Goal: Information Seeking & Learning: Learn about a topic

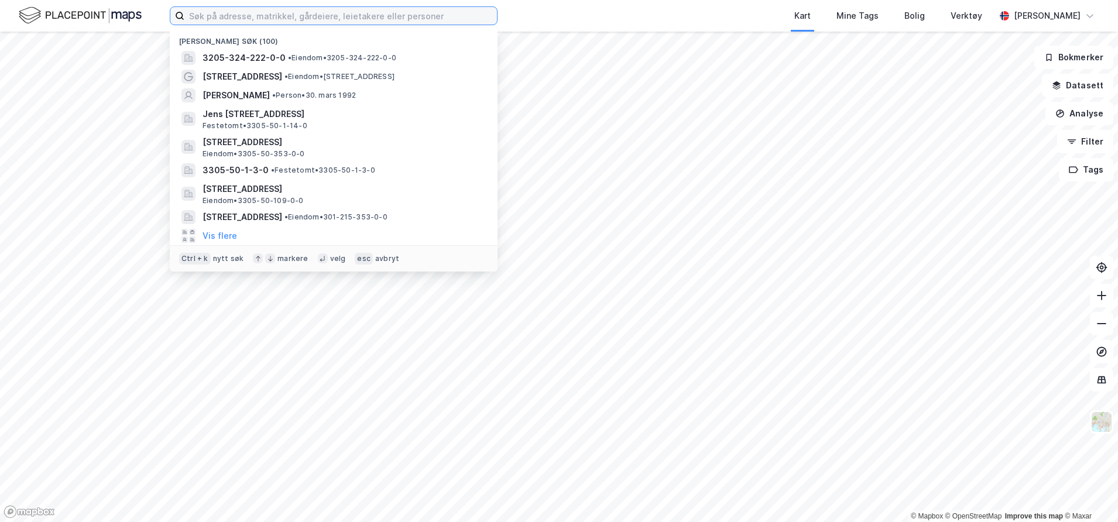
click at [311, 18] on input at bounding box center [340, 16] width 312 height 18
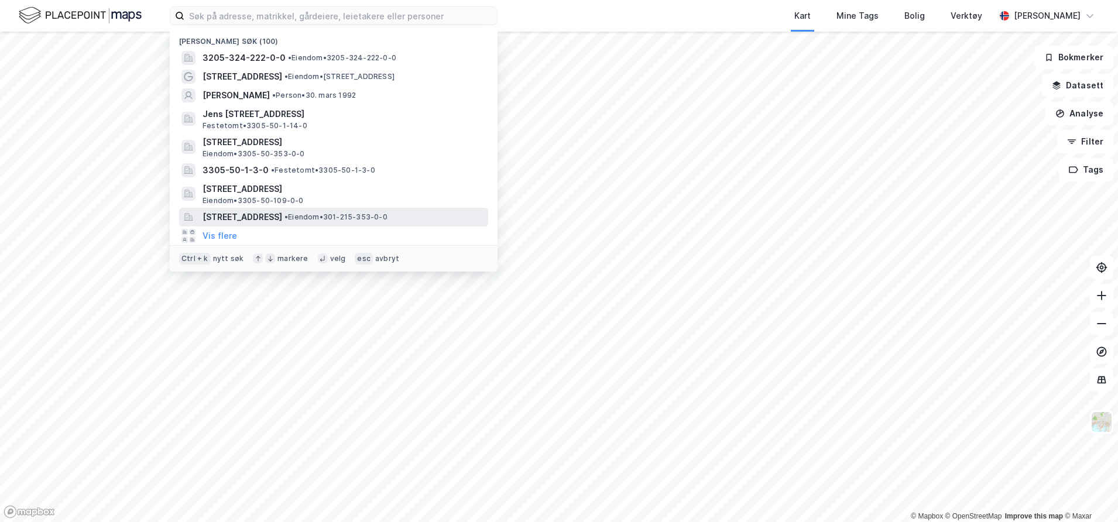
click at [225, 222] on span "[STREET_ADDRESS]" at bounding box center [242, 217] width 80 height 14
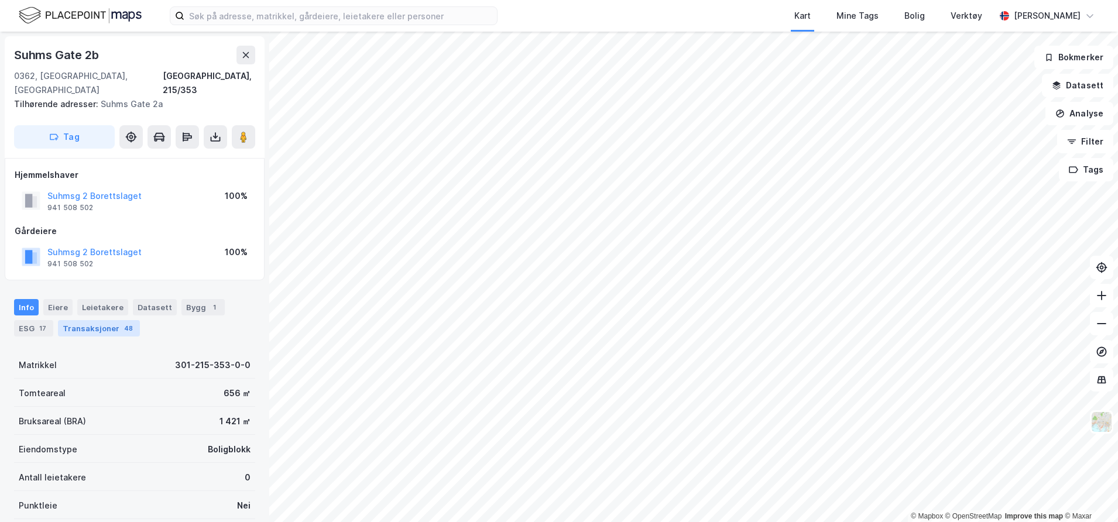
drag, startPoint x: 131, startPoint y: 316, endPoint x: 124, endPoint y: 316, distance: 7.0
click at [127, 320] on div "Transaksjoner 48" at bounding box center [99, 328] width 82 height 16
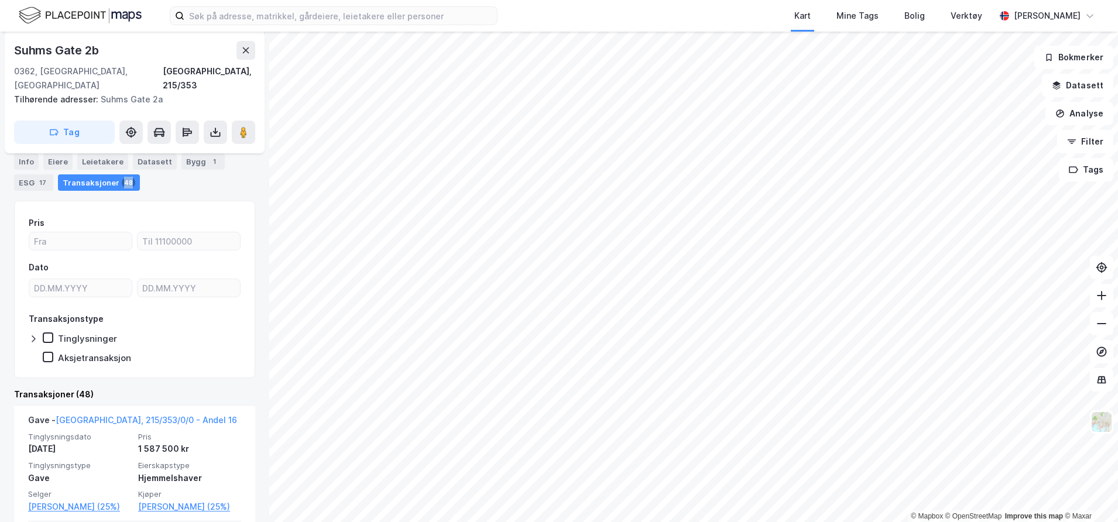
scroll to position [209, 0]
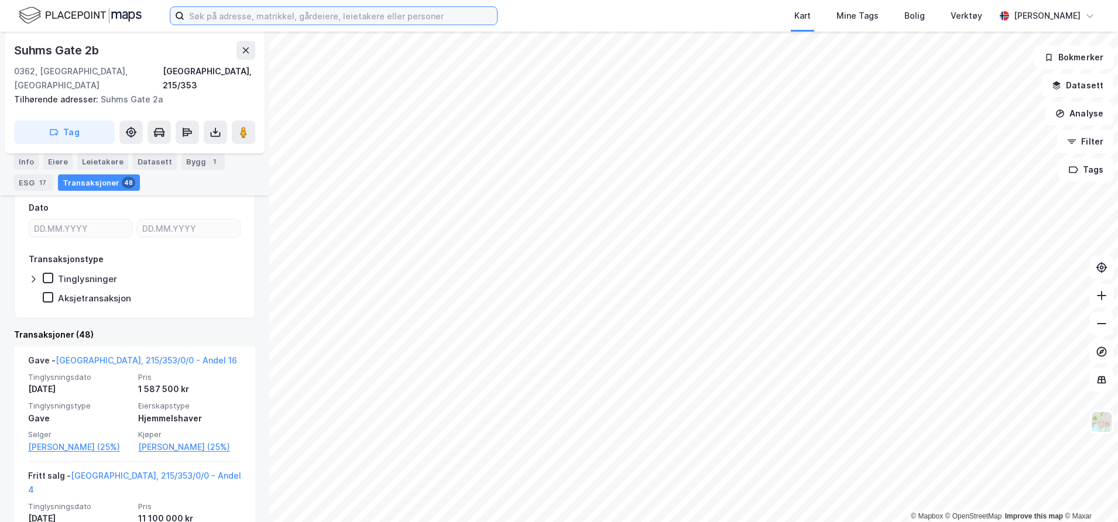
click at [224, 22] on input at bounding box center [340, 16] width 312 height 18
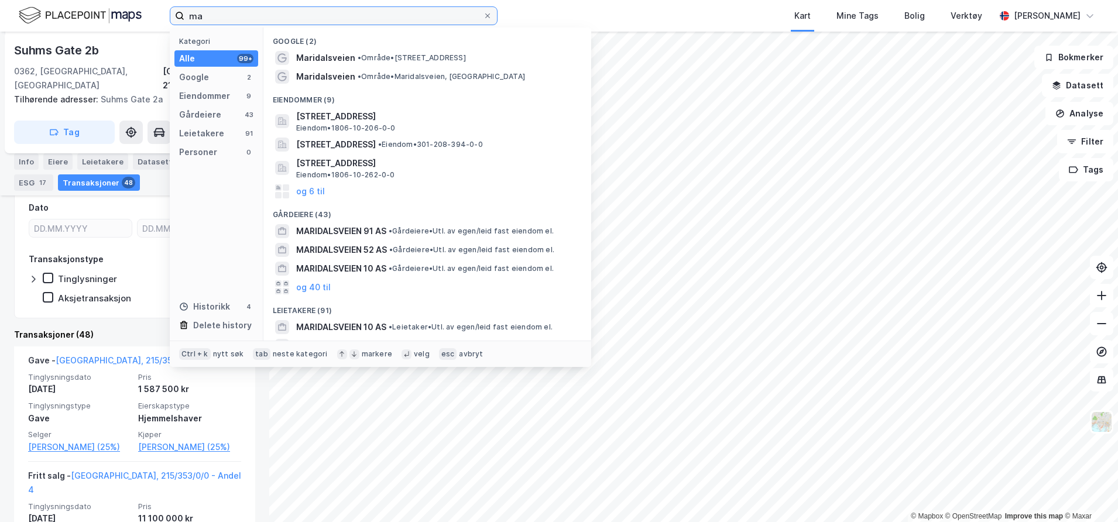
type input "m"
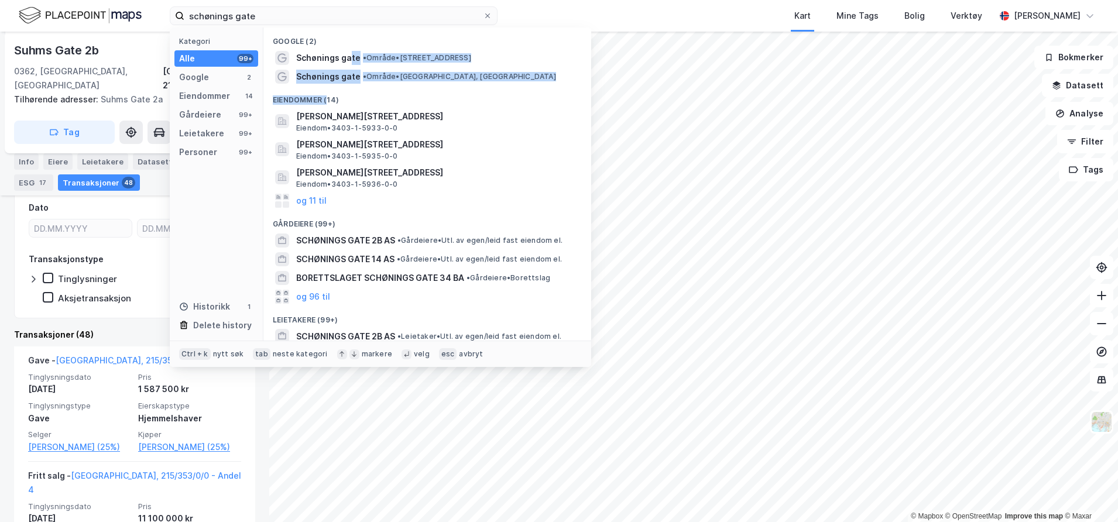
drag, startPoint x: 348, startPoint y: 60, endPoint x: 326, endPoint y: 103, distance: 48.4
click at [326, 103] on div "Google (2) Schønings gate • Område • [STREET_ADDRESS] • Område • [GEOGRAPHIC_DA…" at bounding box center [427, 184] width 328 height 313
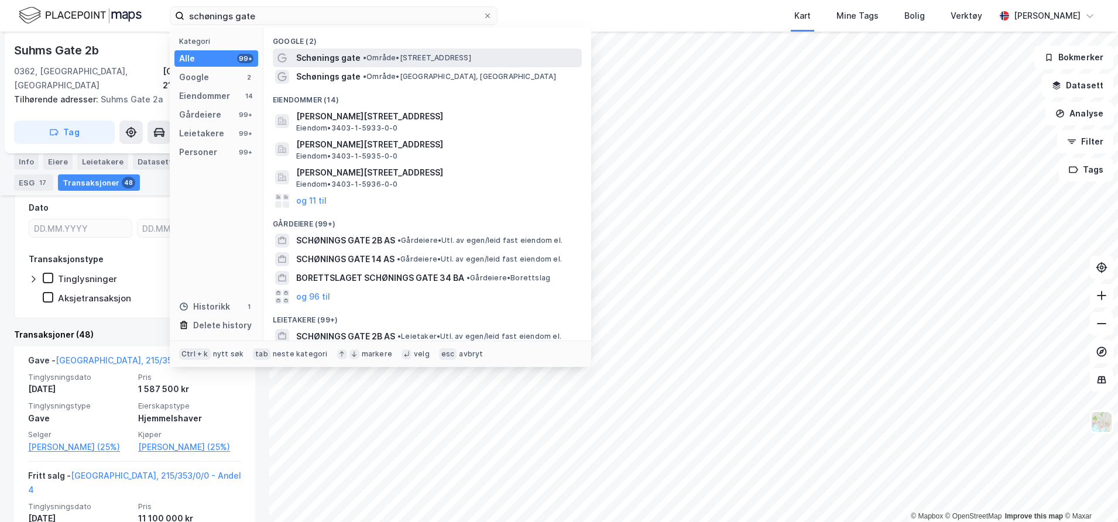
drag, startPoint x: 326, startPoint y: 103, endPoint x: 319, endPoint y: 60, distance: 43.2
click at [319, 60] on span "Schønings gate" at bounding box center [328, 58] width 64 height 14
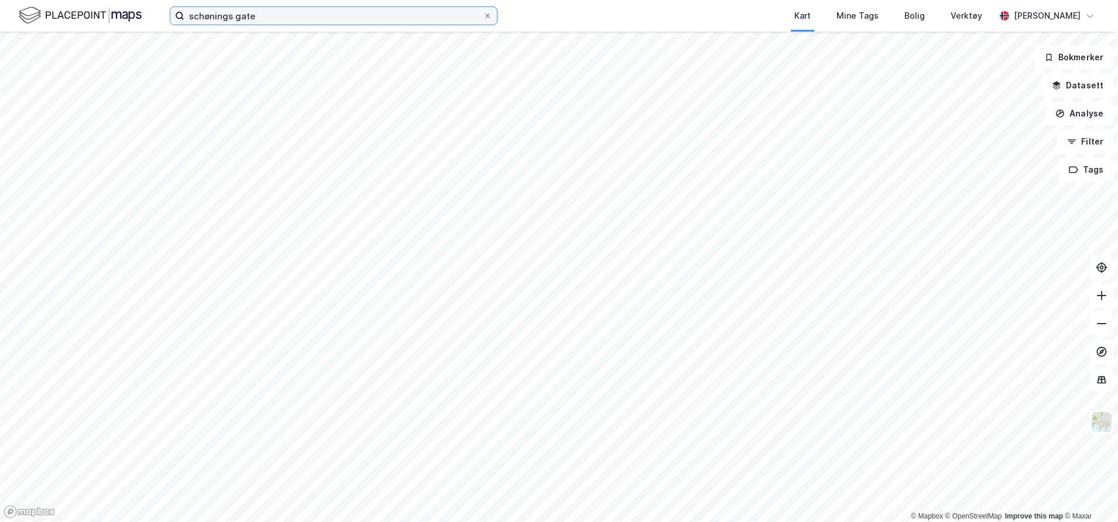
click at [279, 20] on input "schønings gate" at bounding box center [333, 16] width 298 height 18
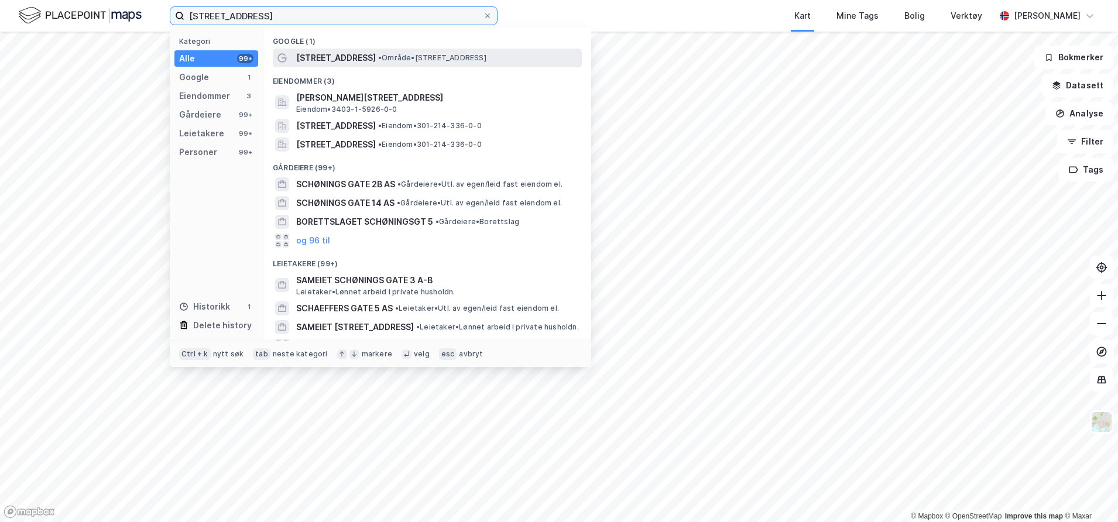
type input "[STREET_ADDRESS]"
click at [323, 62] on span "[STREET_ADDRESS]" at bounding box center [336, 58] width 80 height 14
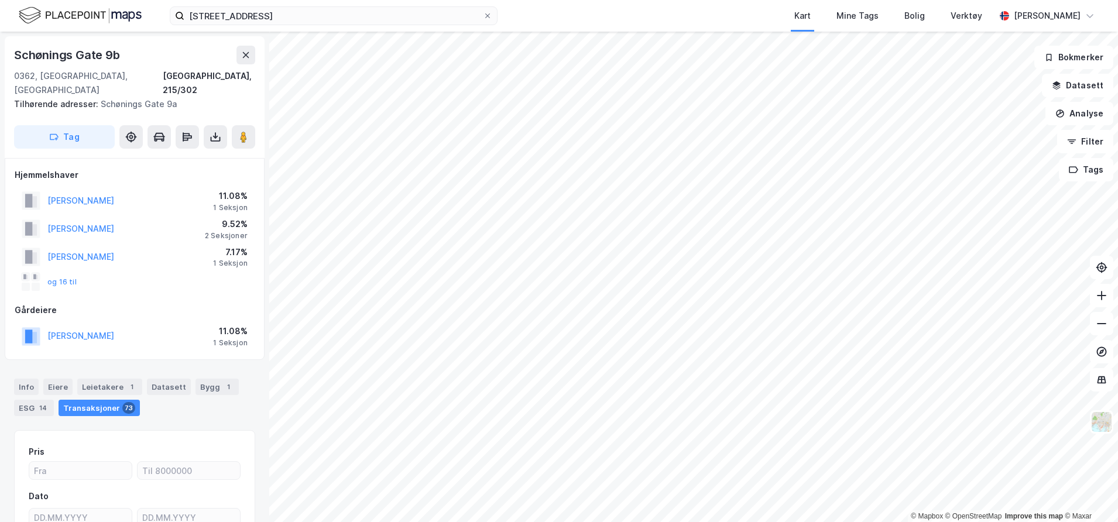
scroll to position [1, 0]
click at [452, 6] on div "[STREET_ADDRESS] Kart Mine Tags Bolig Verktøy [PERSON_NAME] © Mapbox © OpenStre…" at bounding box center [559, 261] width 1118 height 522
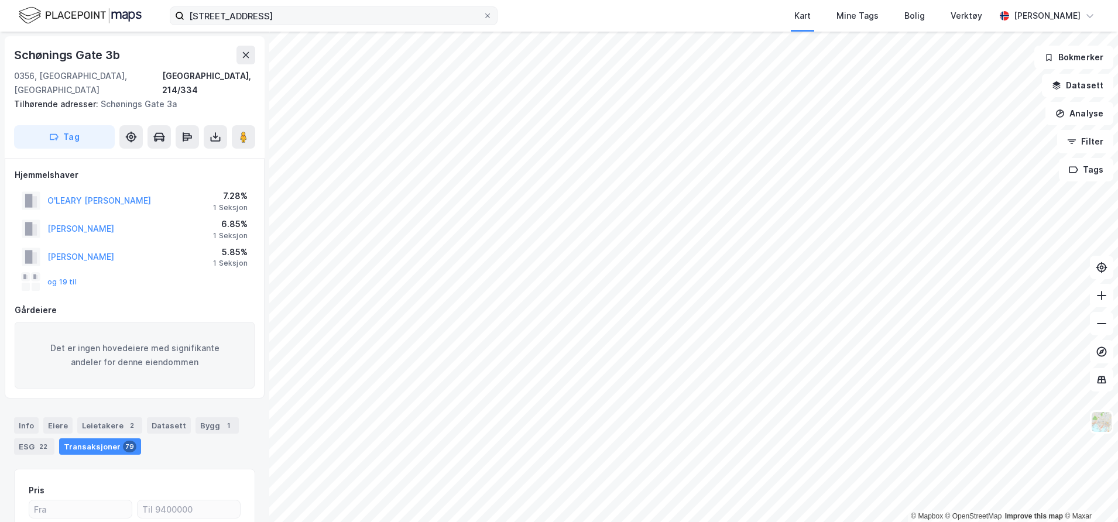
scroll to position [1, 0]
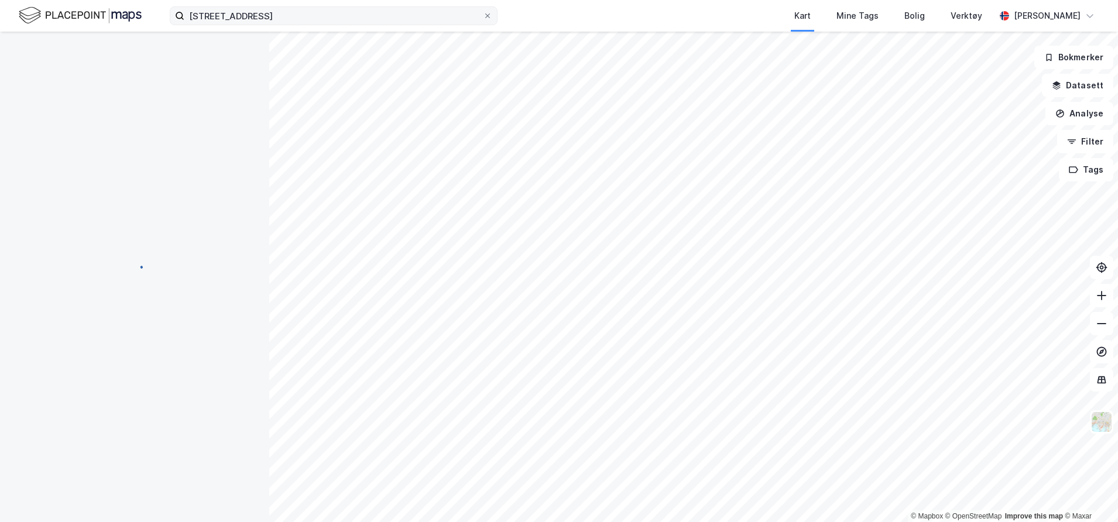
scroll to position [1, 0]
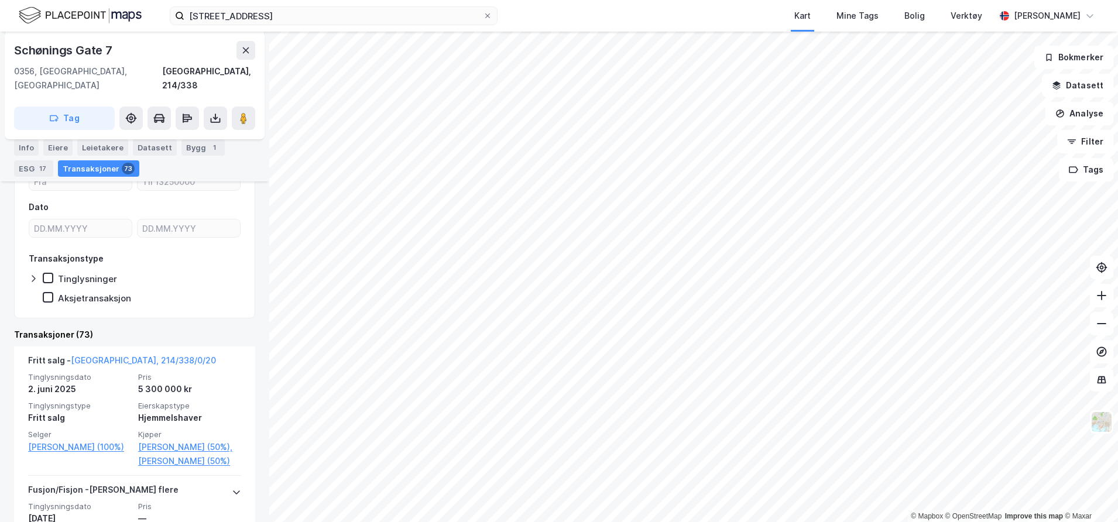
scroll to position [334, 0]
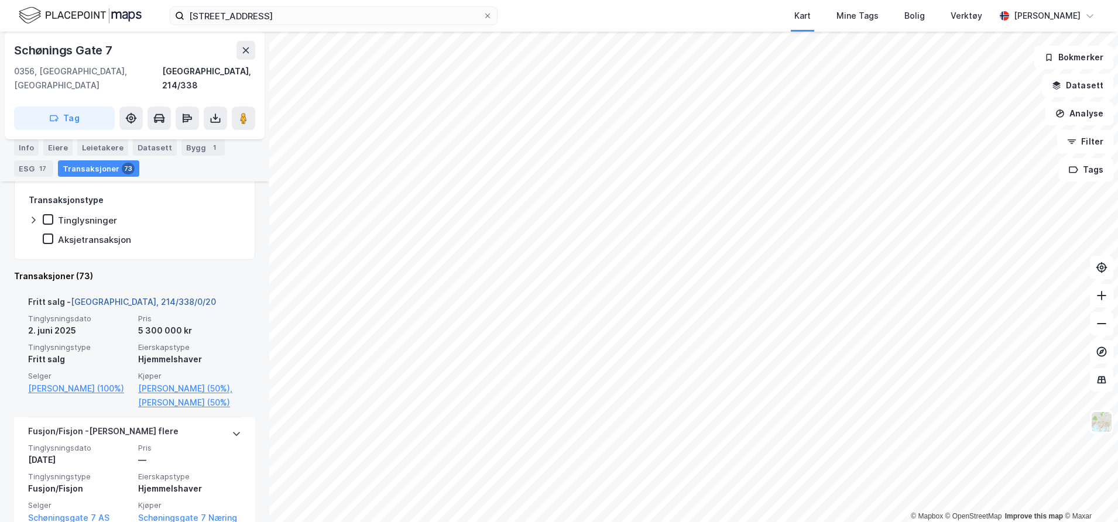
click at [110, 297] on link "[GEOGRAPHIC_DATA], 214/338/0/20" at bounding box center [143, 302] width 145 height 10
